Goal: Find specific fact: Find specific fact

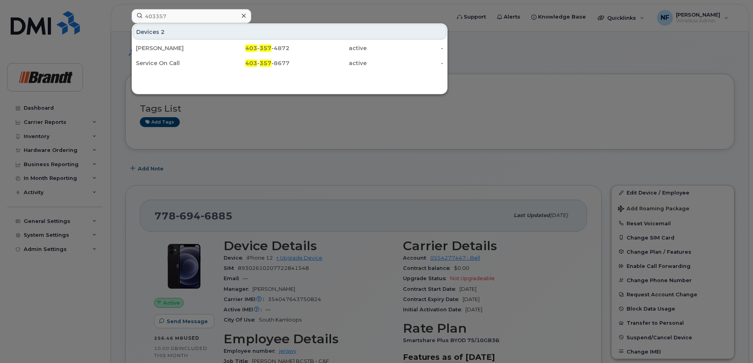
type input "403357"
click at [242, 16] on icon at bounding box center [244, 16] width 4 height 6
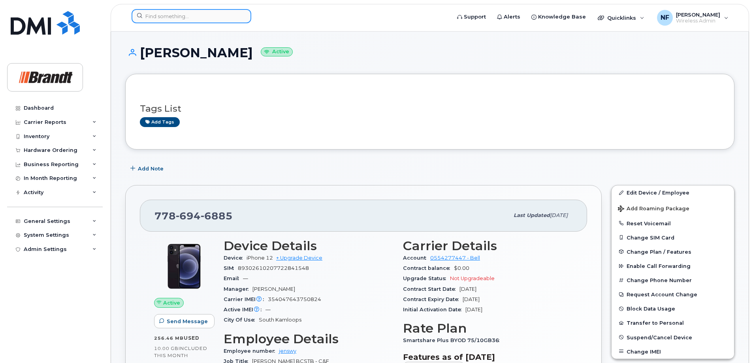
click at [235, 16] on input at bounding box center [192, 16] width 120 height 14
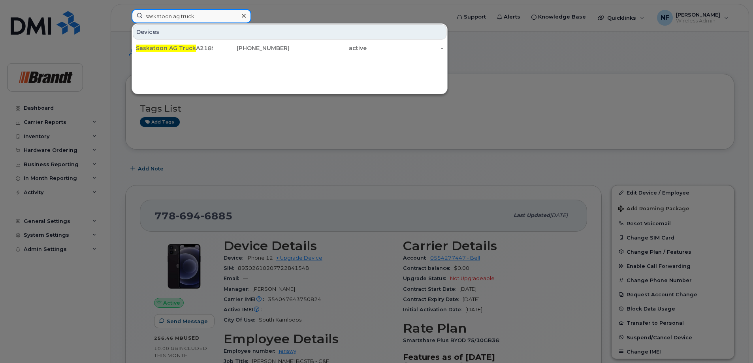
type input "saskatoon ag truck"
click at [290, 53] on div "[PHONE_NUMBER]" at bounding box center [328, 48] width 77 height 14
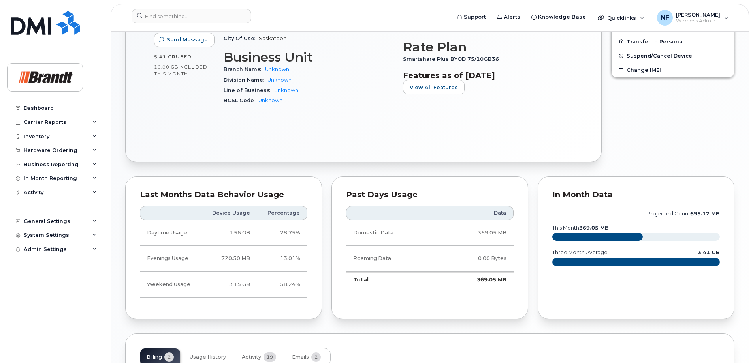
scroll to position [483, 0]
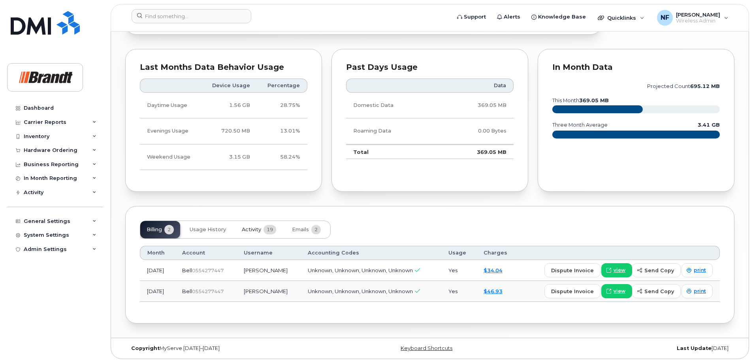
drag, startPoint x: 270, startPoint y: 231, endPoint x: 273, endPoint y: 226, distance: 5.7
click at [270, 231] on span "19" at bounding box center [270, 229] width 13 height 9
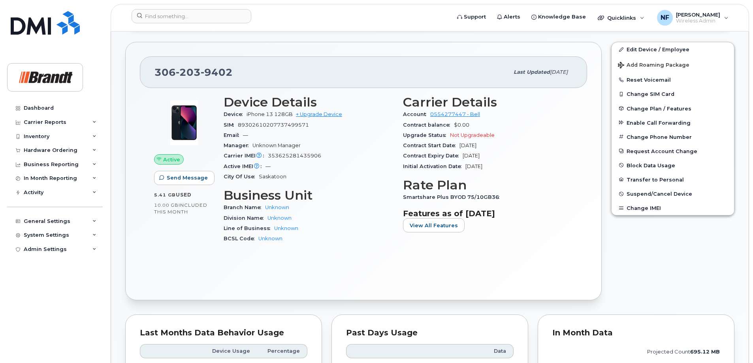
scroll to position [0, 0]
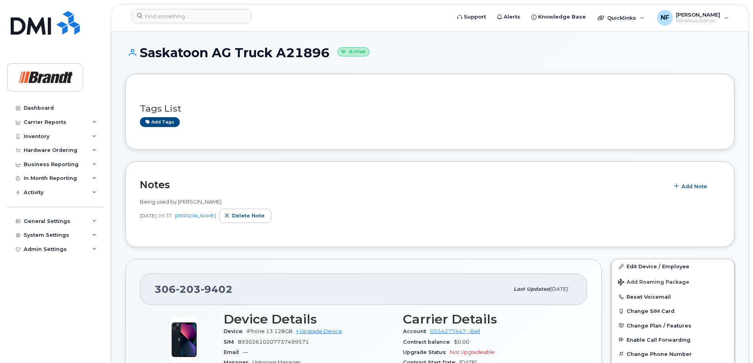
click at [206, 288] on span "9402" at bounding box center [217, 290] width 32 height 12
copy span "306 203 9402"
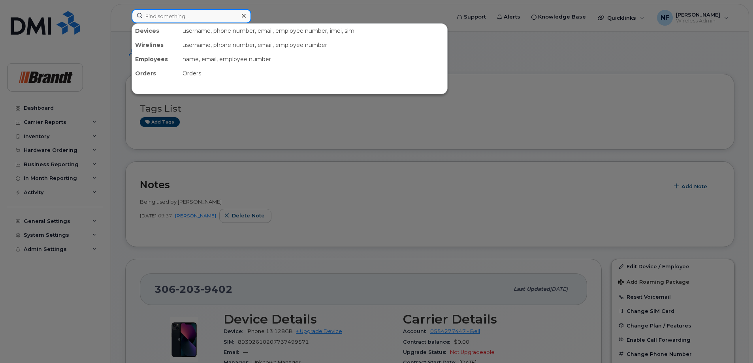
click at [211, 15] on input at bounding box center [192, 16] width 120 height 14
click at [227, 13] on input at bounding box center [192, 16] width 120 height 14
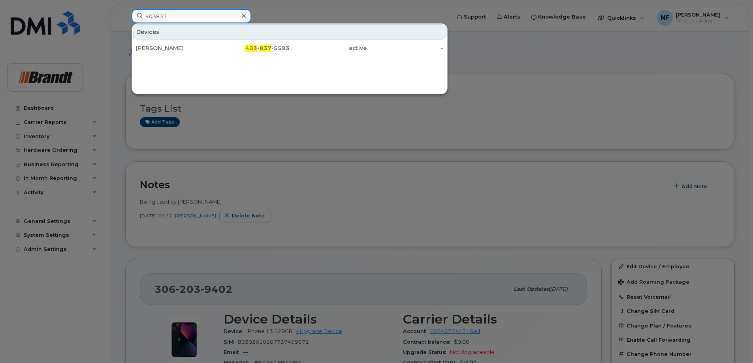
type input "403837"
click at [254, 47] on span "403" at bounding box center [251, 48] width 12 height 7
